Goal: Ask a question

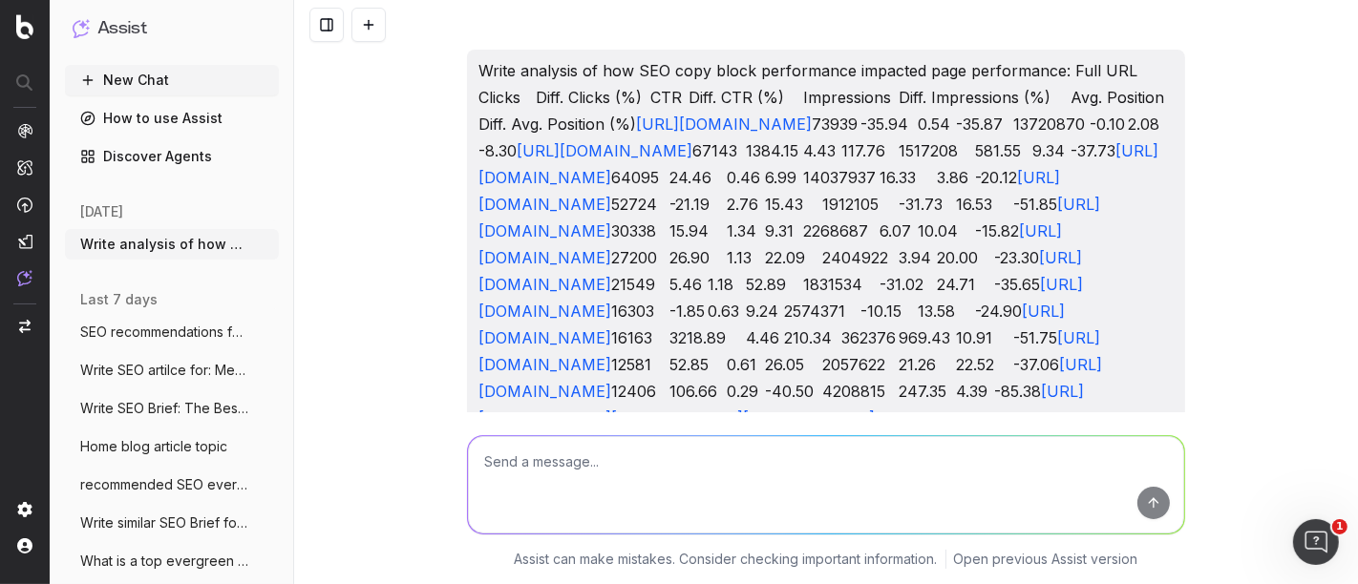
click at [638, 483] on textarea at bounding box center [826, 484] width 716 height 97
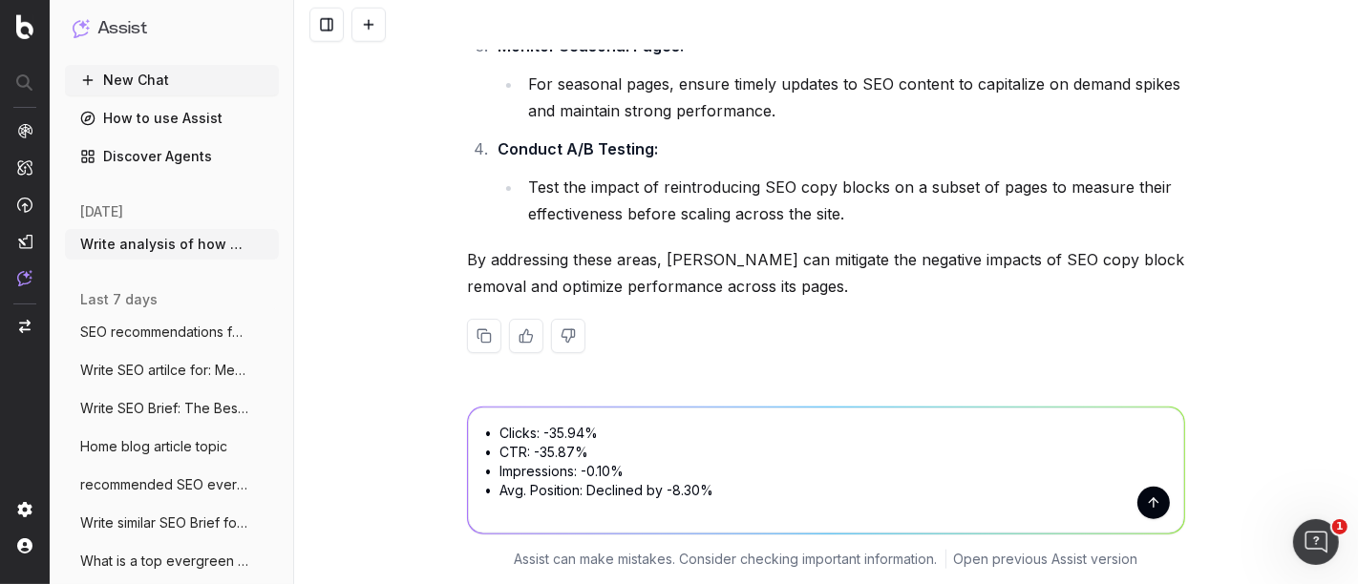
drag, startPoint x: 530, startPoint y: 436, endPoint x: 637, endPoint y: 436, distance: 107.0
click at [637, 436] on textarea "• Clicks: -35.94% • CTR: -35.87% • Impressions: -0.10% • Avg. Position: Decline…" at bounding box center [826, 471] width 716 height 126
drag, startPoint x: 532, startPoint y: 456, endPoint x: 517, endPoint y: 456, distance: 15.3
click at [517, 456] on textarea "• Clicks • CTR: -35.87% • Impressions: -0.10% • Avg. Position: Declined by -8.3…" at bounding box center [826, 471] width 716 height 126
click at [586, 450] on textarea "• Clicks • CTR: -35.87% • Impressions: -0.10% • Avg. Position: Declined by -8.3…" at bounding box center [826, 471] width 716 height 126
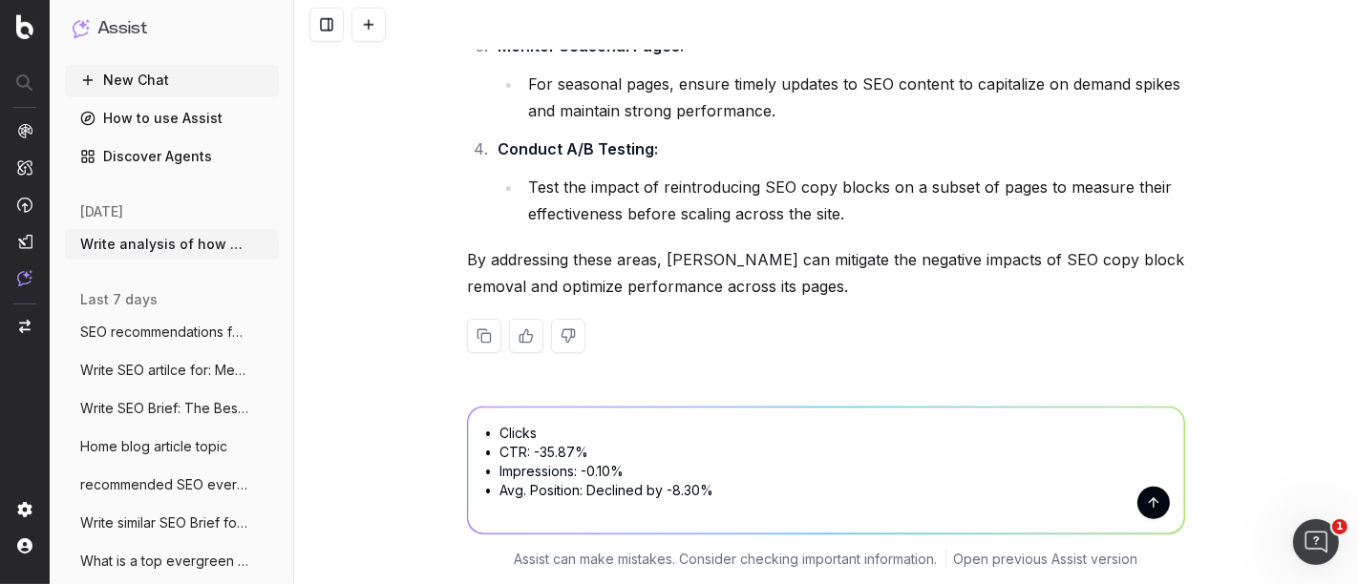
drag, startPoint x: 580, startPoint y: 454, endPoint x: 518, endPoint y: 454, distance: 62.1
click at [518, 454] on textarea "• Clicks • CTR: -35.87% • Impressions: -0.10% • Avg. Position: Declined by -8.3…" at bounding box center [826, 471] width 716 height 126
drag, startPoint x: 630, startPoint y: 471, endPoint x: 590, endPoint y: 477, distance: 40.7
click at [568, 471] on textarea "• Clicks • CTR • Impressions: -0.10% • Avg. Position: Declined by -8.30%" at bounding box center [826, 471] width 716 height 126
drag, startPoint x: 718, startPoint y: 489, endPoint x: 573, endPoint y: 493, distance: 145.2
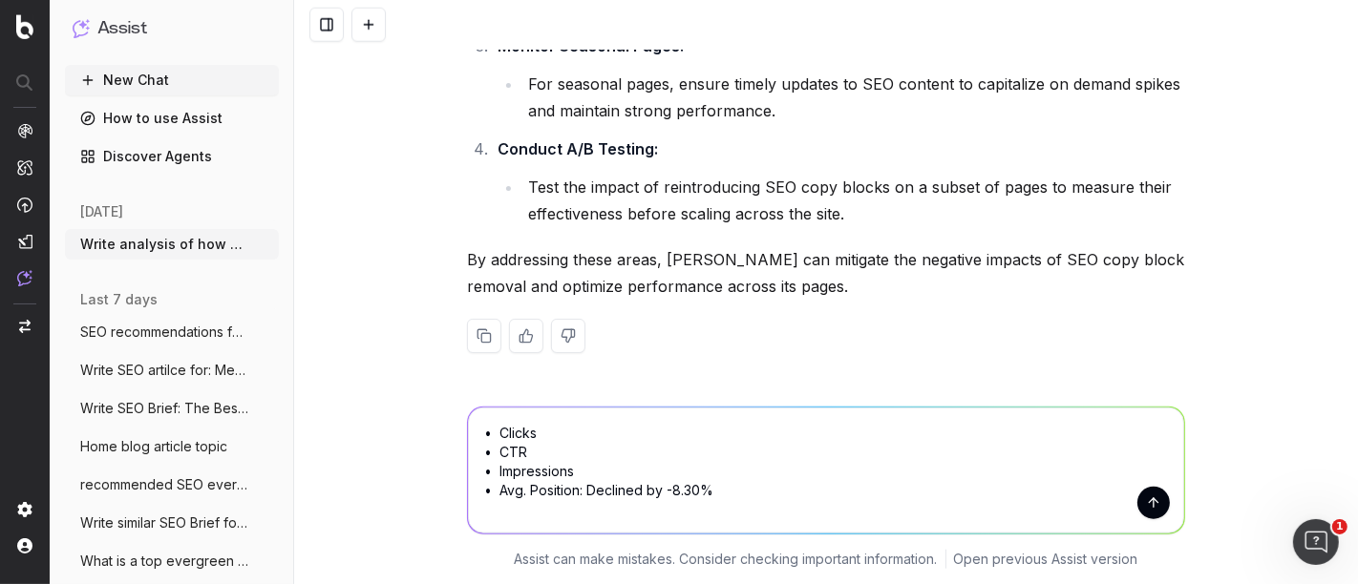
click at [573, 493] on textarea "• Clicks • CTR • Impressions • Avg. Position: Declined by -8.30%" at bounding box center [826, 471] width 716 height 126
click at [494, 421] on textarea "• Clicks • CTR • Impressions • Avg. Position" at bounding box center [826, 471] width 716 height 126
paste textarea "Performance Metrics to Monitor (KPIs) To assess the full impact of removing SEO…"
type textarea "Write KPIs similar to: Performance Metrics to Monitor (KPIs) To assess the full…"
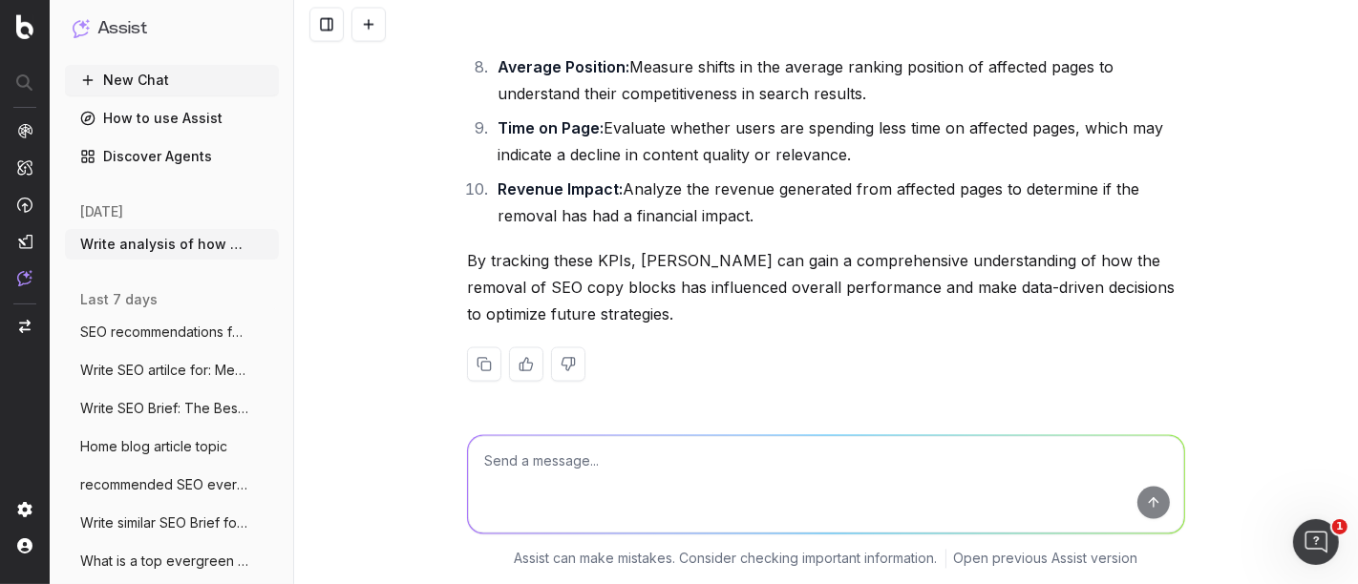
scroll to position [19608, 0]
click at [676, 478] on textarea at bounding box center [826, 484] width 716 height 97
paste textarea "• Clicks: -35.94% • CTR: -35.87% • Impressions: -0.10% • Avg. Position:"
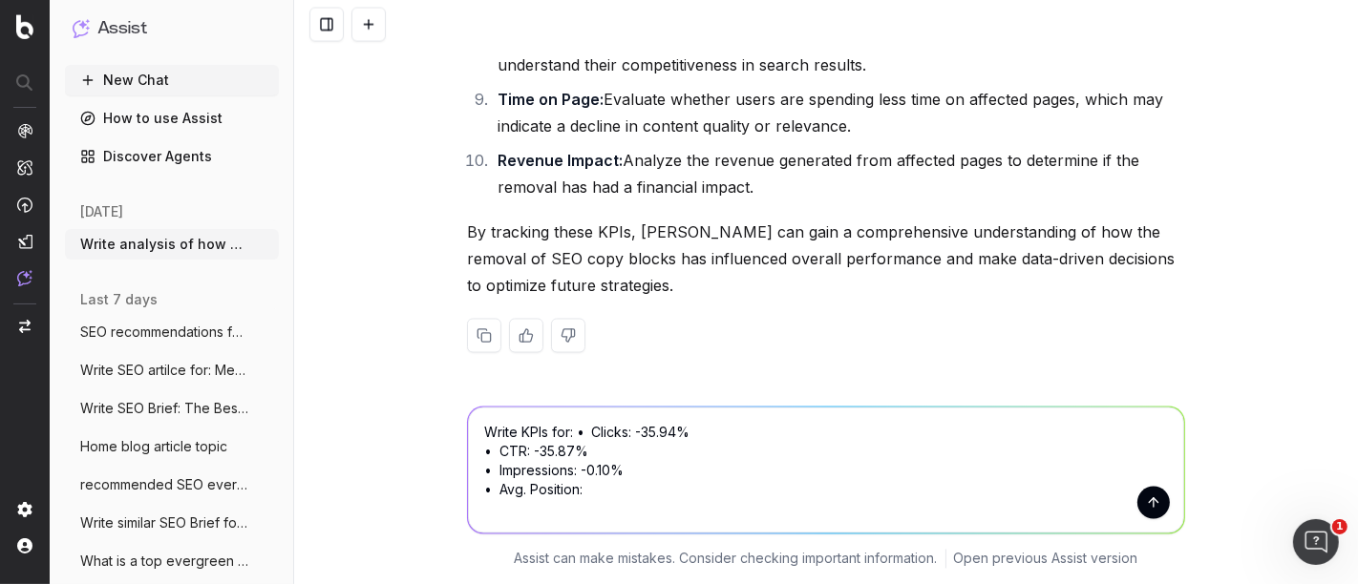
type textarea "Write KPIs for: • Clicks: -35.94% • CTR: -35.87% • Impressions: -0.10% • Avg. P…"
click at [1151, 504] on button "submit" at bounding box center [1153, 503] width 32 height 32
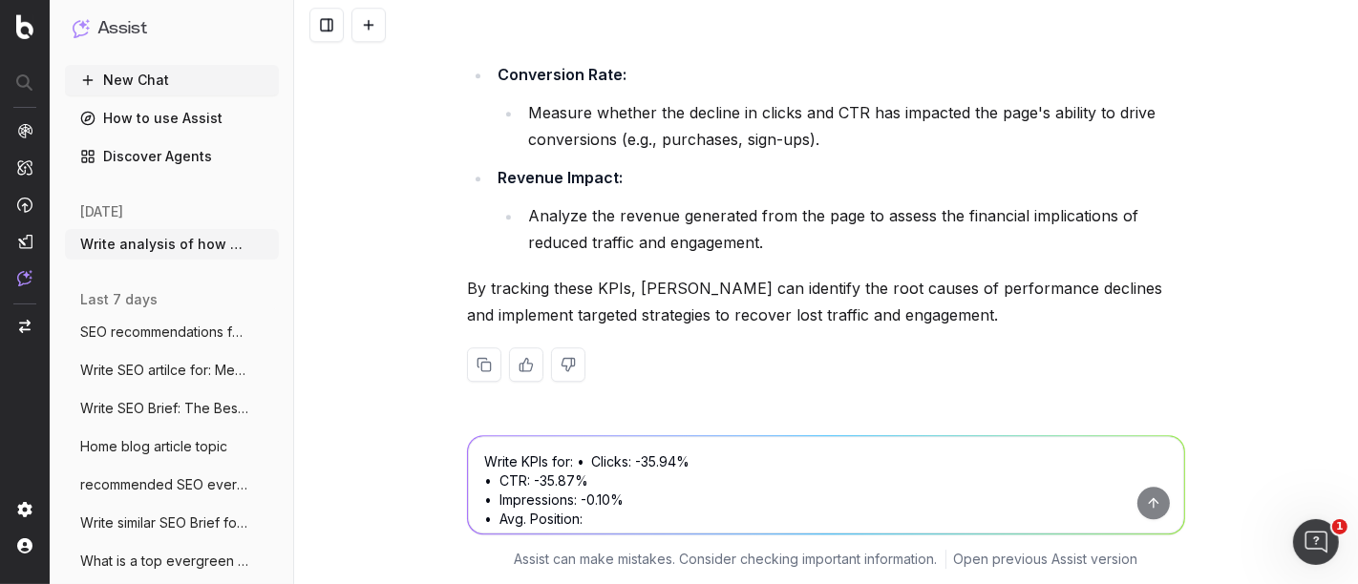
scroll to position [21086, 0]
drag, startPoint x: 996, startPoint y: 195, endPoint x: 513, endPoint y: 157, distance: 484.7
copy li "Objective: Monitor the decline in the number of clicks to affected pages. A sig…"
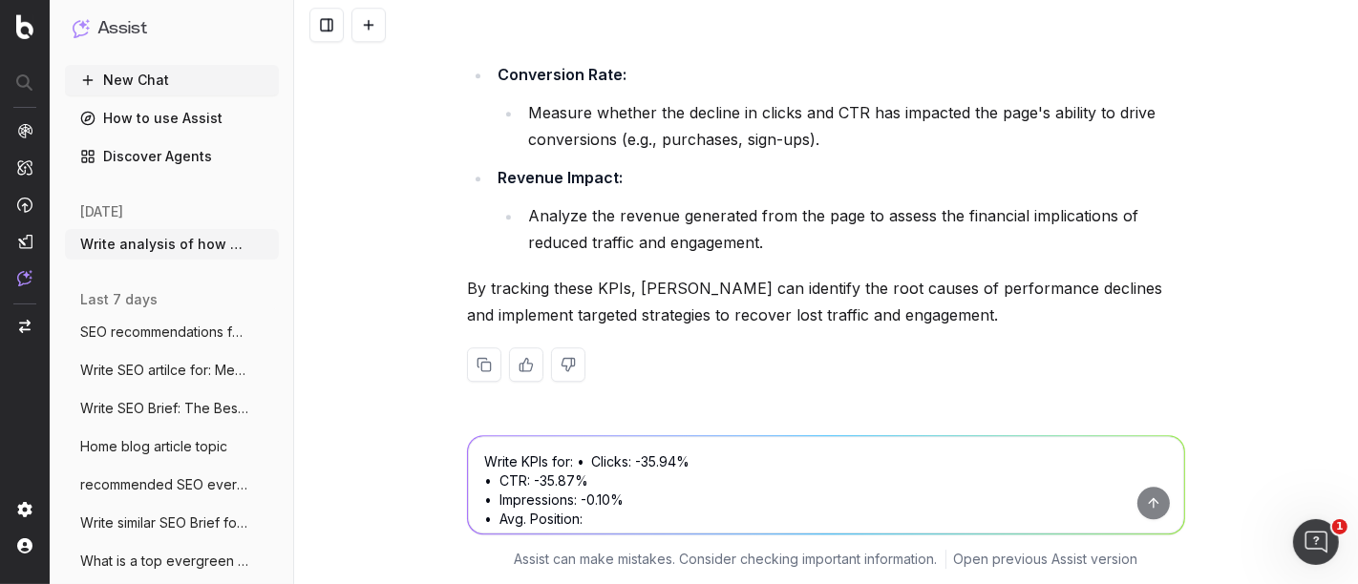
scroll to position [21192, 0]
drag, startPoint x: 616, startPoint y: 301, endPoint x: 598, endPoint y: 252, distance: 52.0
copy li "Track the percentage of users clicking on the page after seeing it in search re…"
click at [603, 487] on textarea "Write KPIs for: • Clicks: -35.94% • CTR: -35.87% • Impressions: -0.10% • Avg. P…" at bounding box center [826, 484] width 716 height 97
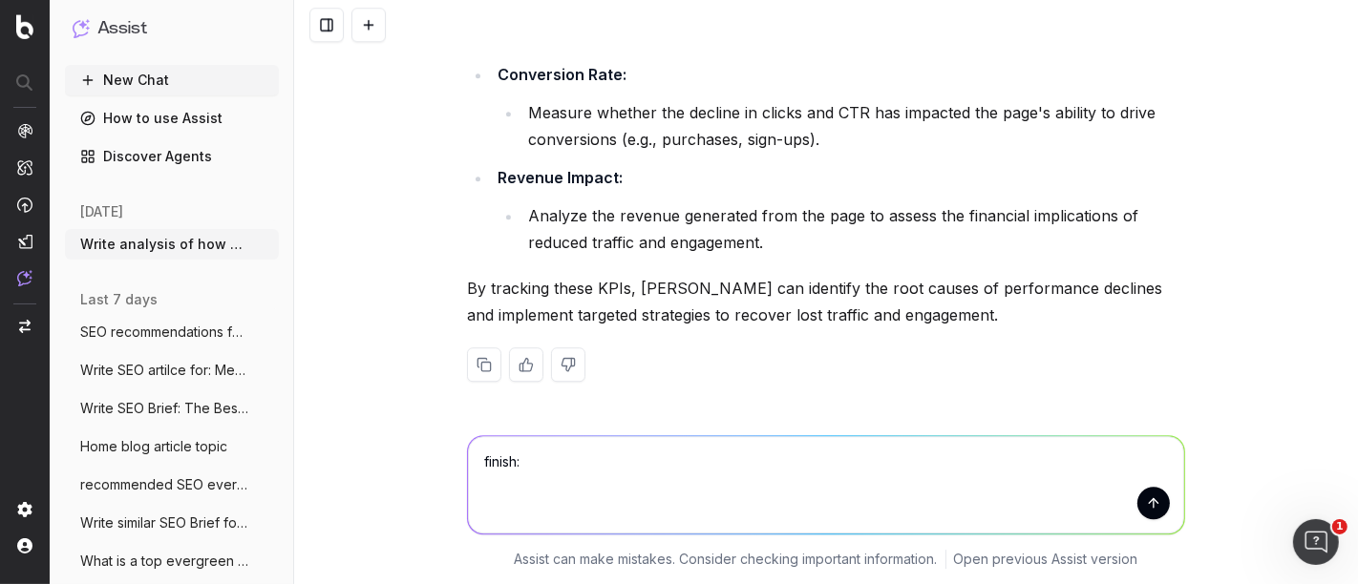
paste textarea "Performance Metrics to Monitor (KPIs) To assess the full impact of removing SEO…"
type textarea "finish: Performance Metrics to Monitor (KPIs) To assess the full impact of remo…"
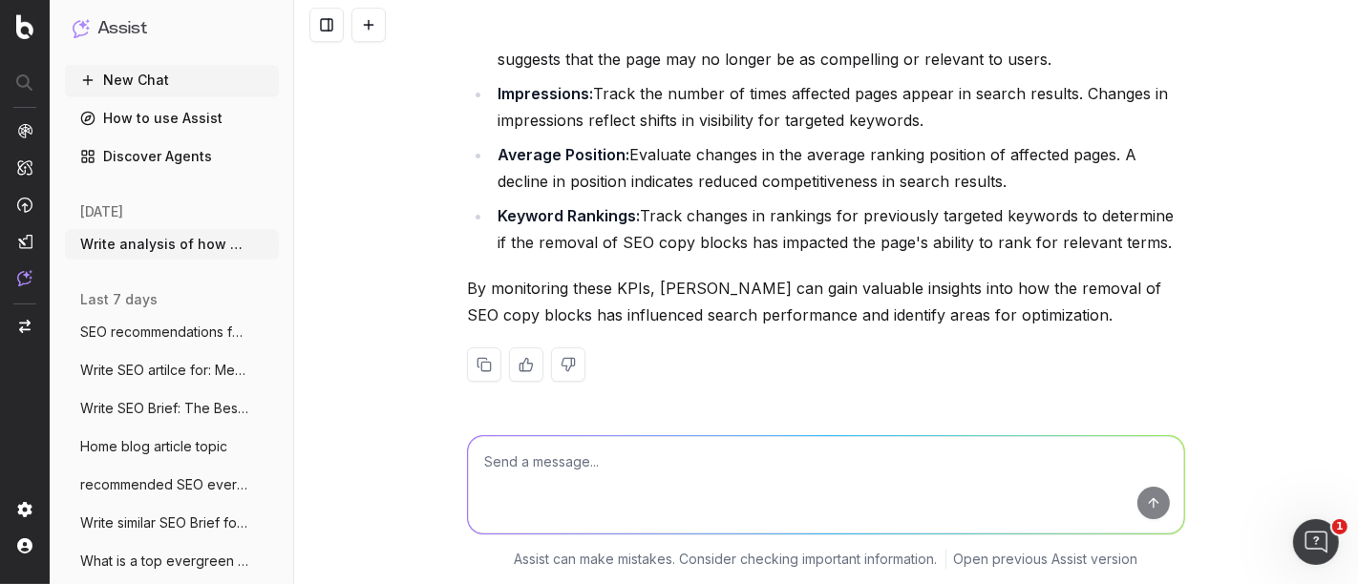
scroll to position [22723, 0]
drag, startPoint x: 498, startPoint y: 230, endPoint x: 659, endPoint y: 279, distance: 167.7
click at [659, 256] on ul "Organic Traffic: Compare traffic levels pre- and post-removal to understand the…" at bounding box center [826, 76] width 718 height 359
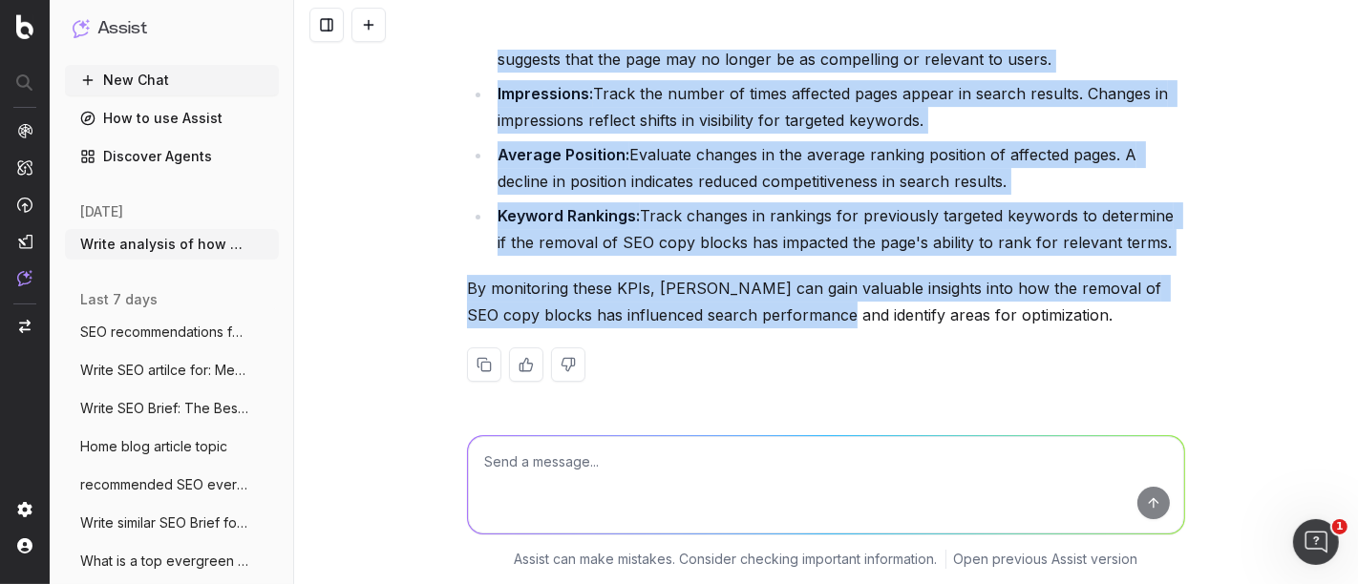
scroll to position [23041, 0]
drag, startPoint x: 491, startPoint y: 227, endPoint x: 1156, endPoint y: 252, distance: 665.1
click at [1156, 252] on ul "Organic Traffic: Compare traffic levels pre- and post-removal to understand the…" at bounding box center [826, 76] width 718 height 359
copy ul "Organic Traffic: Compare traffic levels pre- and post-removal to understand the…"
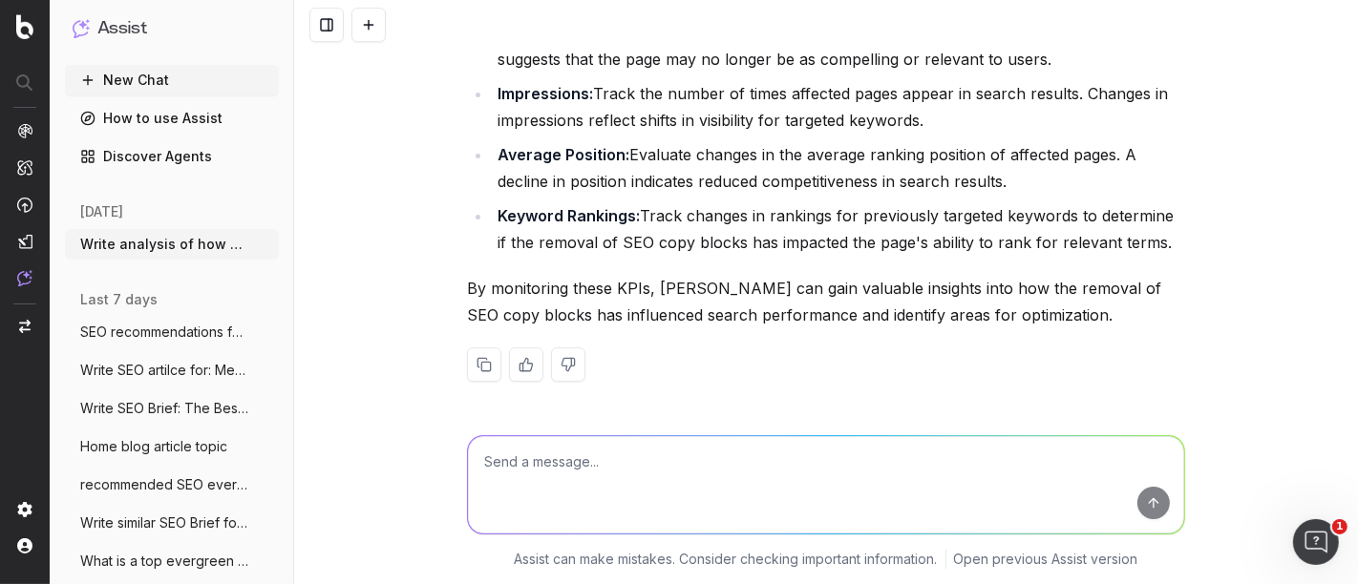
click at [605, 475] on textarea at bounding box center [826, 484] width 716 height 97
paste textarea "[URL][DOMAIN_NAME] 1,064 14,154 8% 7.25 [URL][DOMAIN_NAME] 7 34 21% 8.94 [URL][…"
type textarea "Write Keyword Rankings overview: [URL][DOMAIN_NAME] 1,064 14,154 8% 7.25 [URL][…"
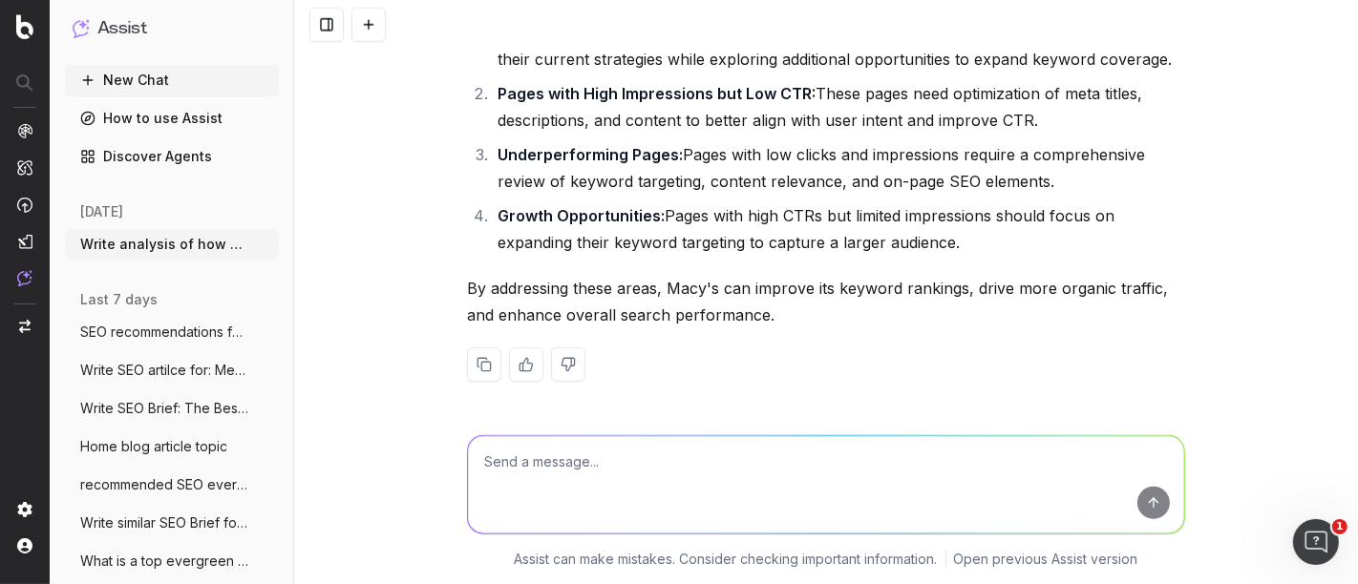
scroll to position [40139, 0]
drag, startPoint x: 857, startPoint y: 332, endPoint x: 908, endPoint y: 347, distance: 53.5
click at [616, 461] on textarea at bounding box center [826, 484] width 716 height 97
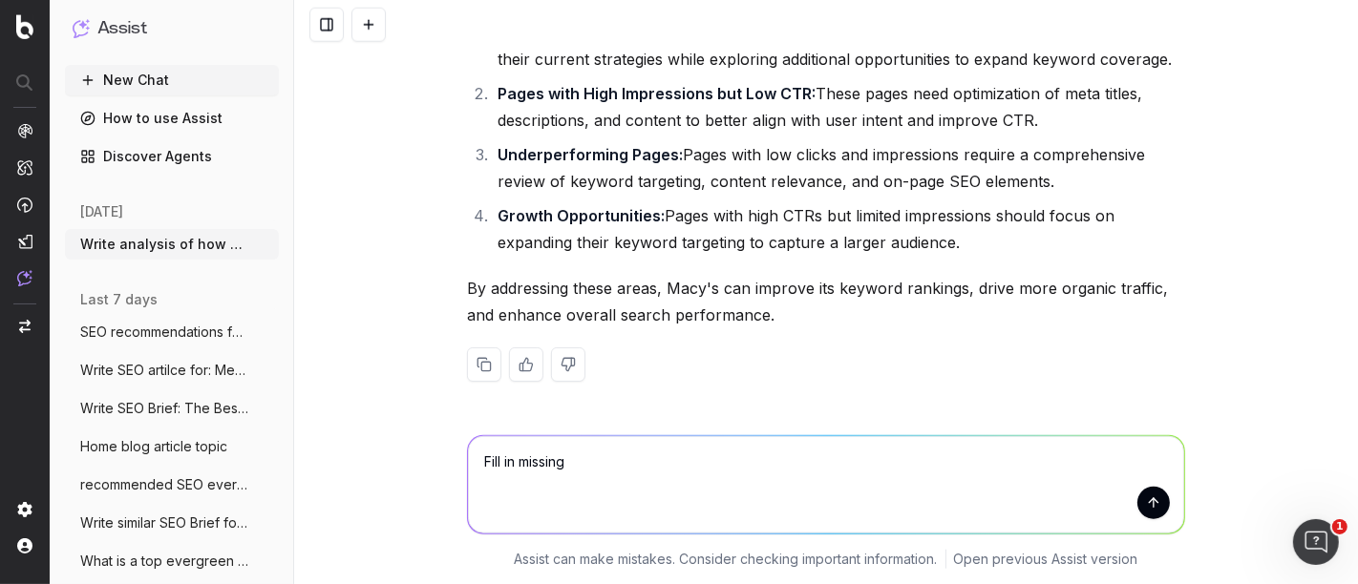
click at [514, 469] on textarea "Fill in missing" at bounding box center [826, 484] width 716 height 97
click at [588, 471] on textarea "Fill in any missing" at bounding box center [826, 484] width 716 height 97
paste textarea "Lore'i DOL Sita Conse Adipiscinge: Sedd-Eiusmod Temporin Utlabore Etdo’m aliqua…"
type textarea "Lore ip dol sitamet consectetur: Adip'e SED Doei Tempo Incididuntu: Labo-Etdolo…"
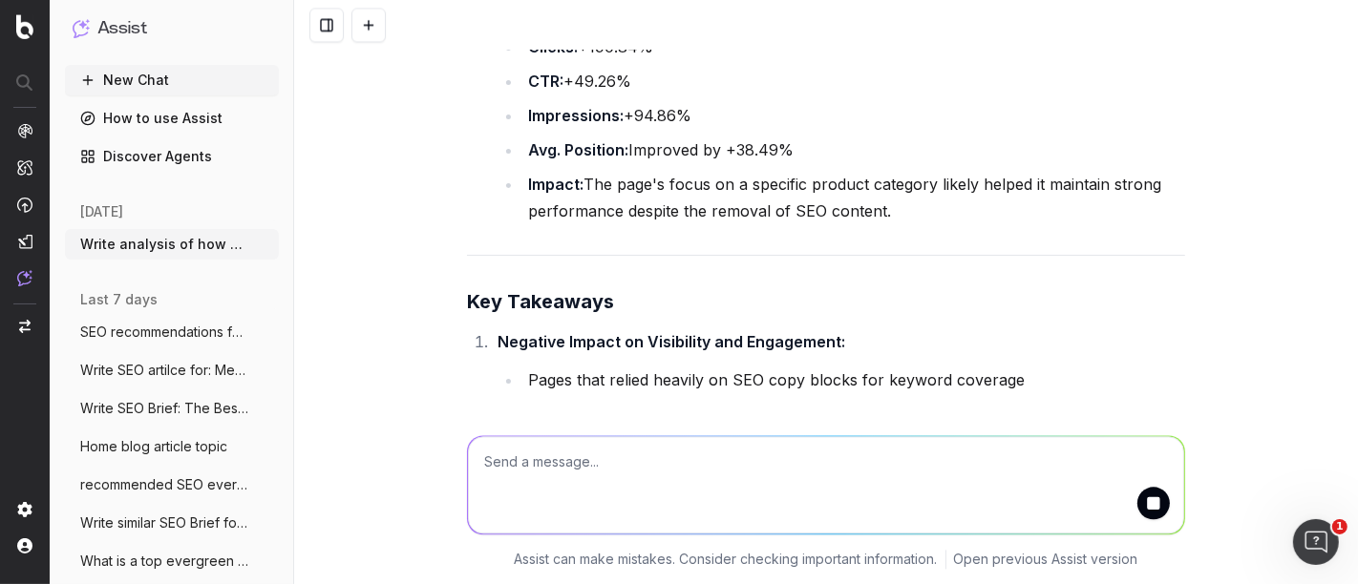
scroll to position [48905, 0]
